Goal: Task Accomplishment & Management: Manage account settings

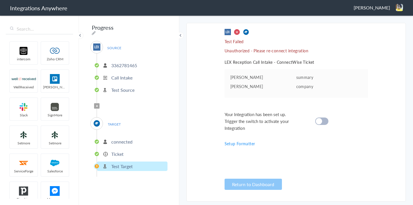
click at [375, 7] on span "[PERSON_NAME]" at bounding box center [371, 7] width 36 height 7
click at [376, 30] on li "Dashboard" at bounding box center [387, 29] width 40 height 9
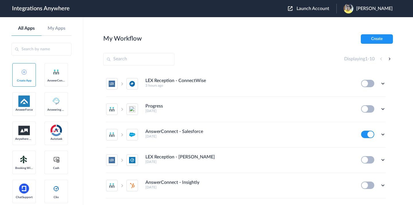
click at [292, 8] on img at bounding box center [290, 8] width 5 height 5
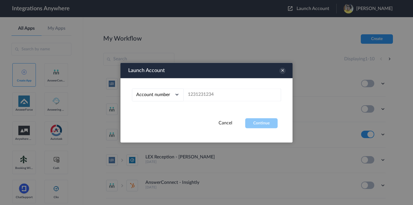
click at [210, 93] on input "text" at bounding box center [231, 95] width 97 height 13
paste input "8973204512"
type input "8973204512"
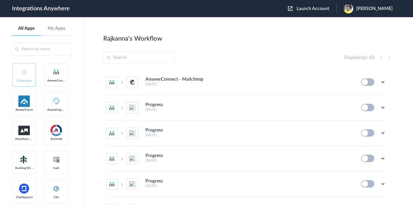
click at [136, 55] on input "text" at bounding box center [138, 58] width 71 height 13
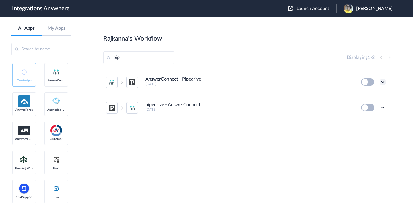
type input "pip"
click at [385, 83] on icon at bounding box center [383, 82] width 6 height 6
click at [364, 117] on span "Delete" at bounding box center [364, 117] width 11 height 4
click at [364, 117] on span "Are you sure?" at bounding box center [362, 119] width 20 height 9
click at [383, 83] on icon at bounding box center [383, 82] width 6 height 6
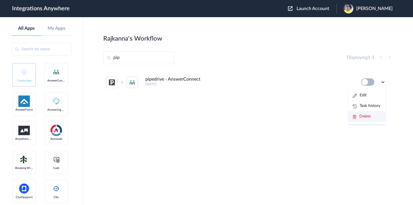
click at [369, 115] on span "Delete" at bounding box center [364, 117] width 11 height 4
click at [369, 115] on span "Are you sure?" at bounding box center [362, 119] width 20 height 9
